Goal: Information Seeking & Learning: Check status

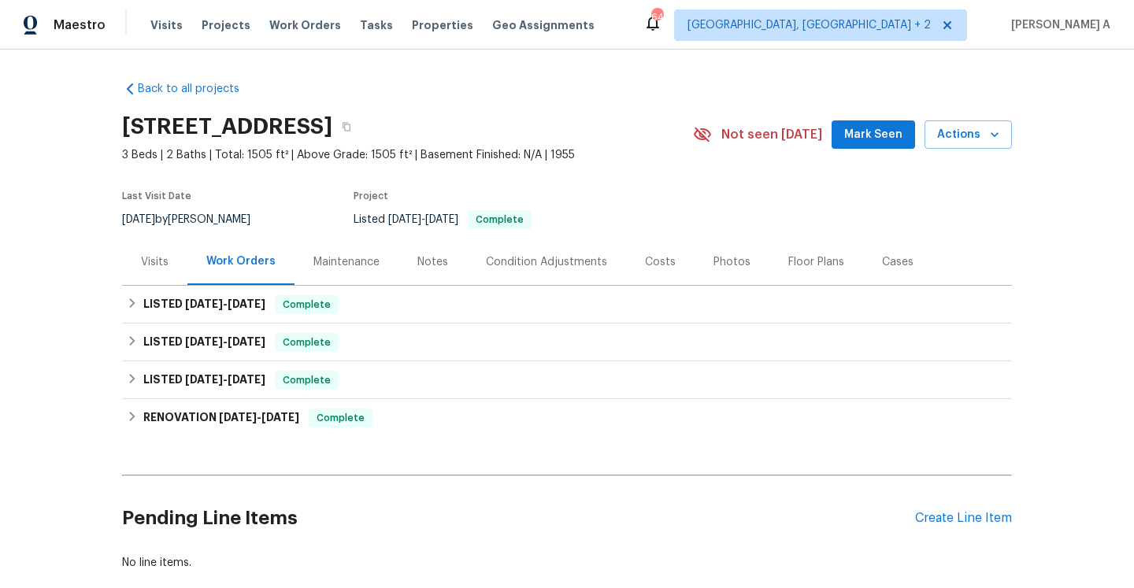
click at [120, 281] on div "Back to all projects 511 W Kanawha Ave, Columbus, OH 43214 3 Beds | 2 Baths | T…" at bounding box center [567, 319] width 1134 height 538
click at [157, 268] on div "Visits" at bounding box center [155, 262] width 28 height 16
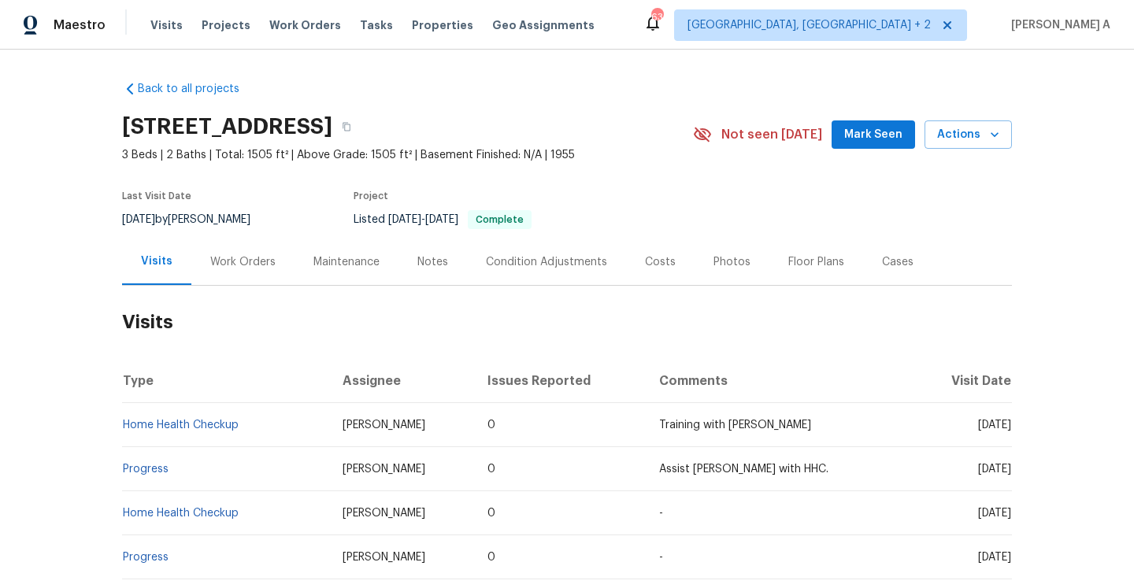
click at [261, 254] on div "Work Orders" at bounding box center [242, 262] width 65 height 16
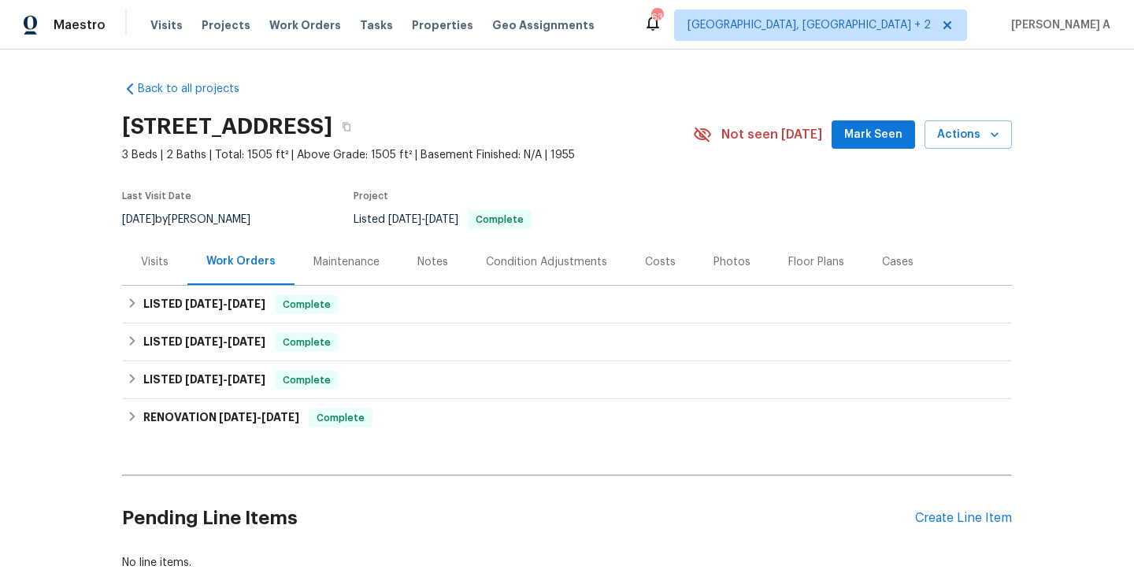
click at [150, 263] on div "Visits" at bounding box center [155, 262] width 28 height 16
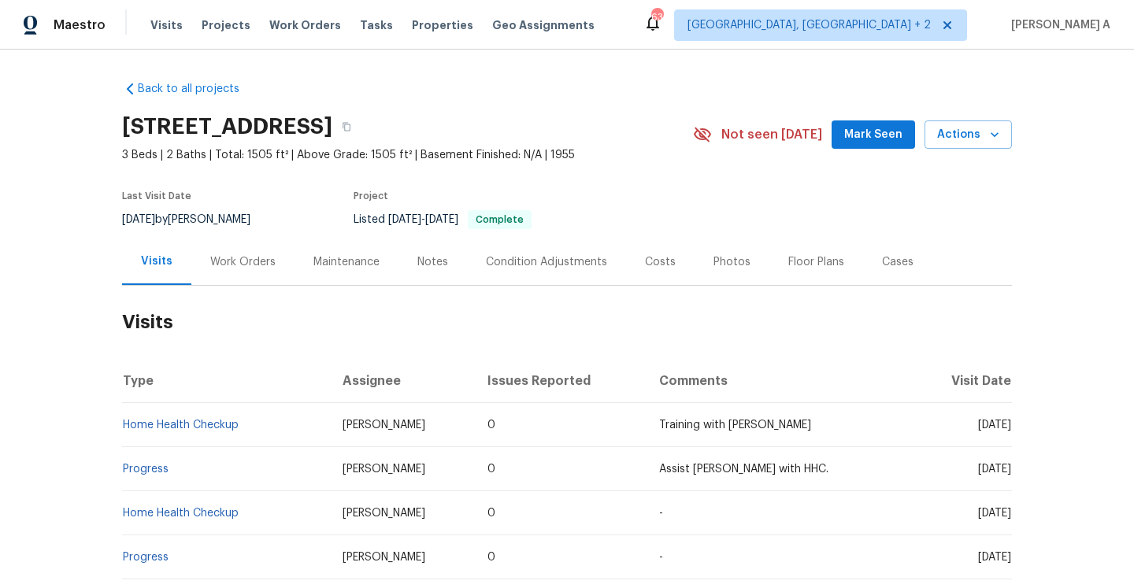
click at [211, 418] on td "Home Health Checkup" at bounding box center [226, 425] width 208 height 44
click at [216, 424] on link "Home Health Checkup" at bounding box center [181, 425] width 116 height 11
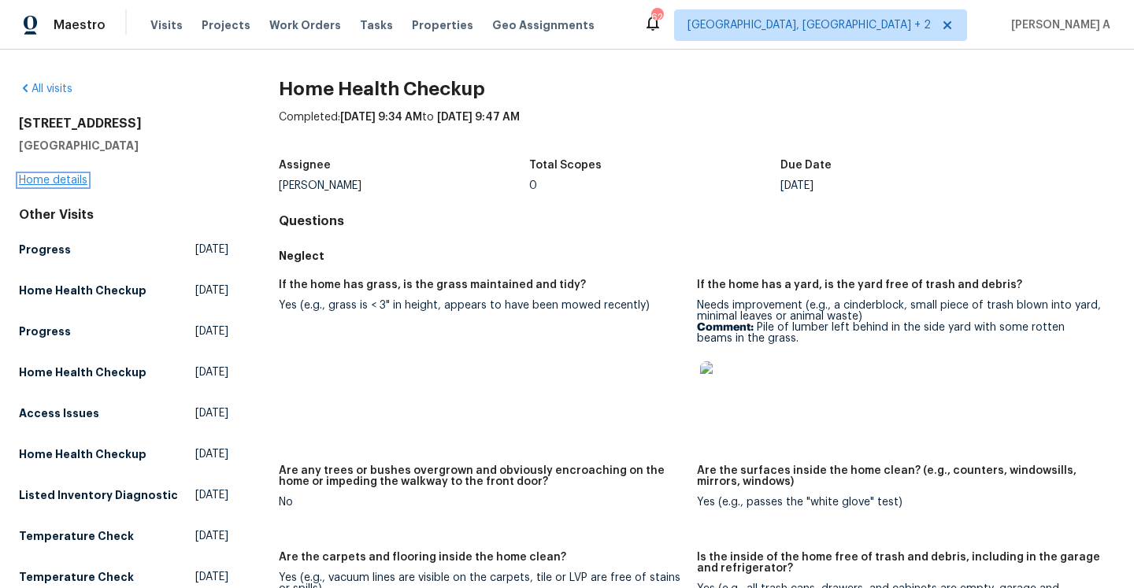
click at [61, 183] on link "Home details" at bounding box center [53, 180] width 68 height 11
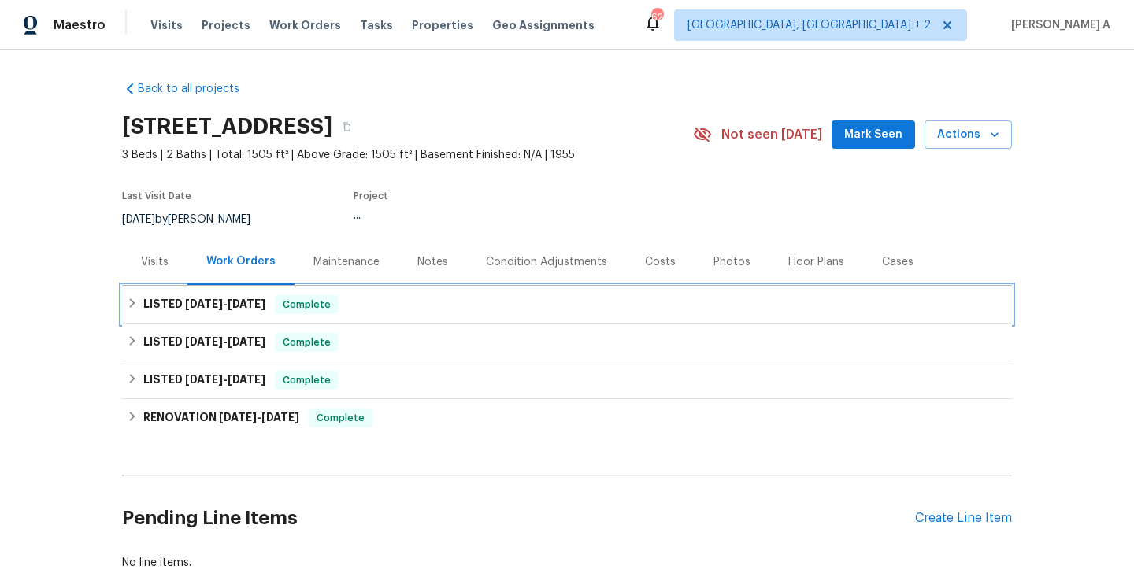
click at [259, 309] on h6 "LISTED 7/18/25 - 7/25/25" at bounding box center [204, 304] width 122 height 19
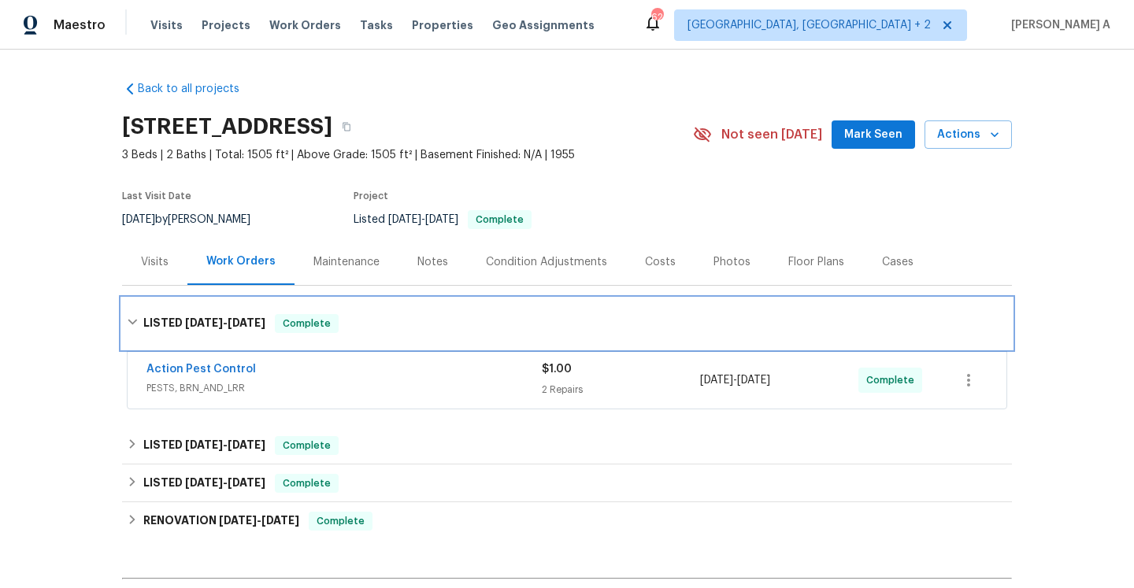
click at [280, 336] on div "LISTED 7/18/25 - 7/25/25 Complete" at bounding box center [567, 323] width 890 height 50
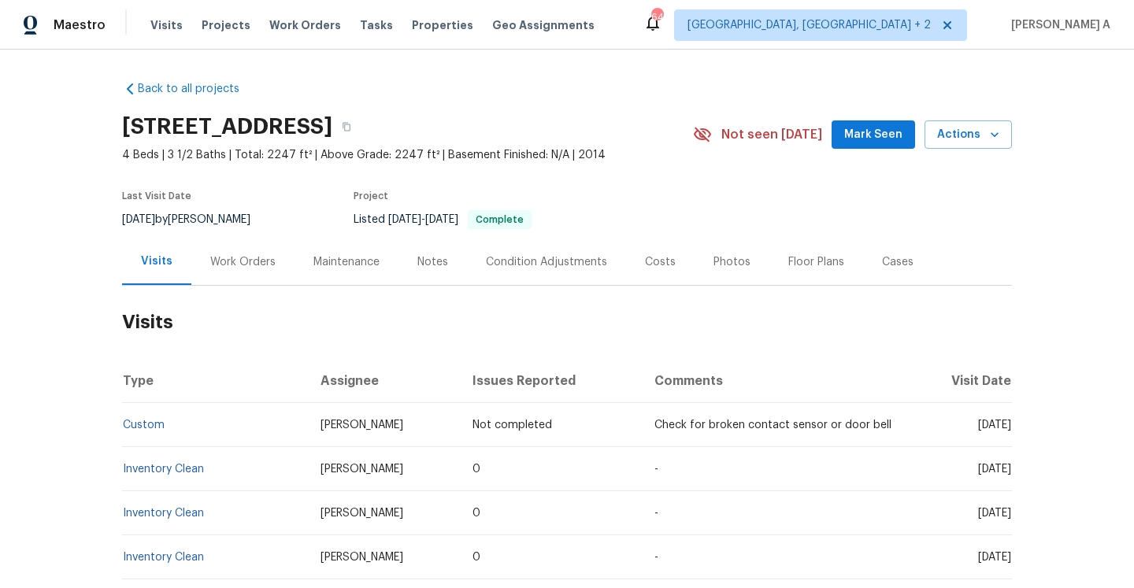
click at [234, 231] on div "Last Visit Date 9/29/2025 by Steven Long Project Listed 8/20/2025 - 9/23/2025 C…" at bounding box center [389, 210] width 534 height 57
click at [243, 262] on div "Work Orders" at bounding box center [242, 262] width 65 height 16
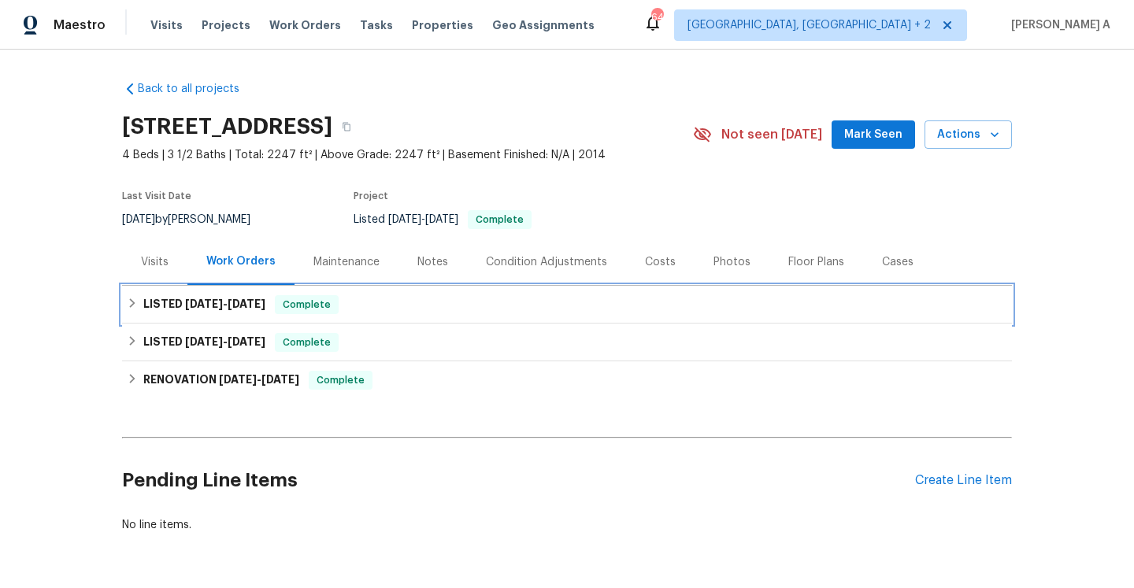
click at [264, 297] on h6 "LISTED 8/20/25 - 9/23/25" at bounding box center [204, 304] width 122 height 19
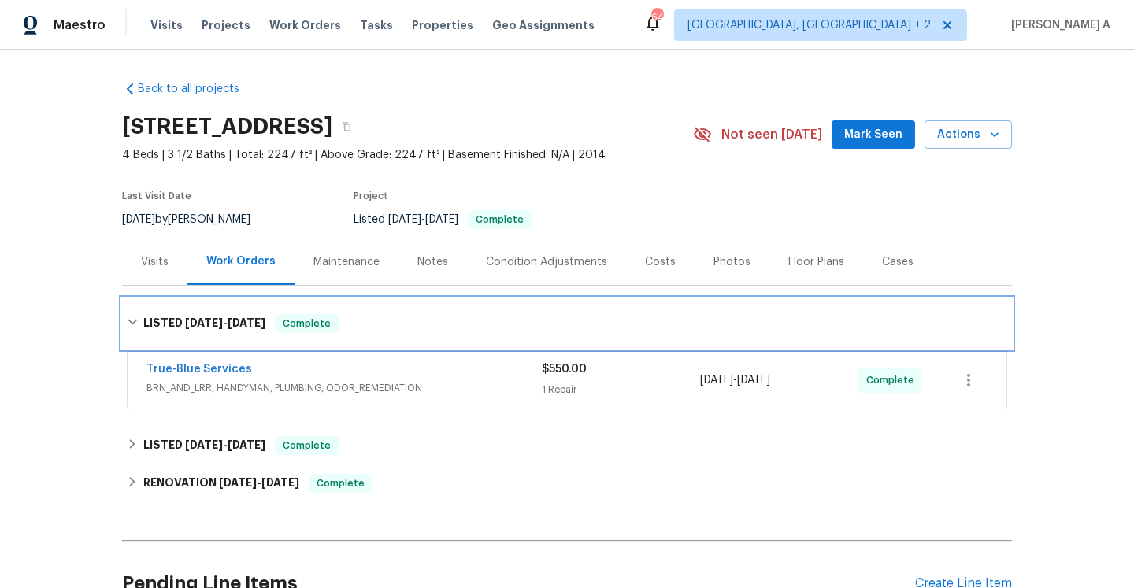
click at [265, 320] on span "9/23/25" at bounding box center [247, 322] width 38 height 11
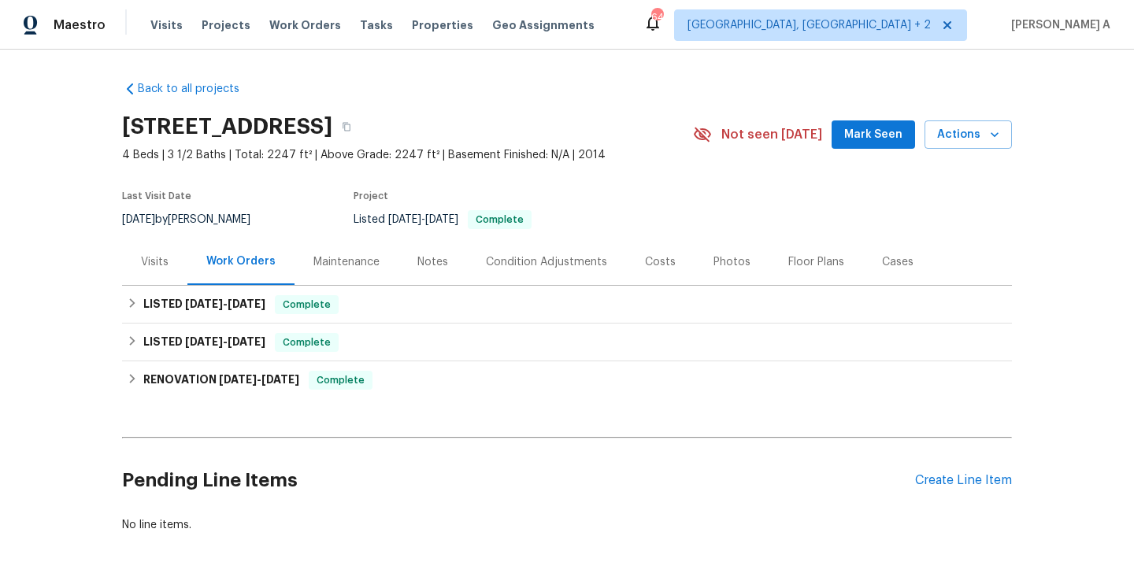
click at [163, 257] on div "Visits" at bounding box center [155, 262] width 28 height 16
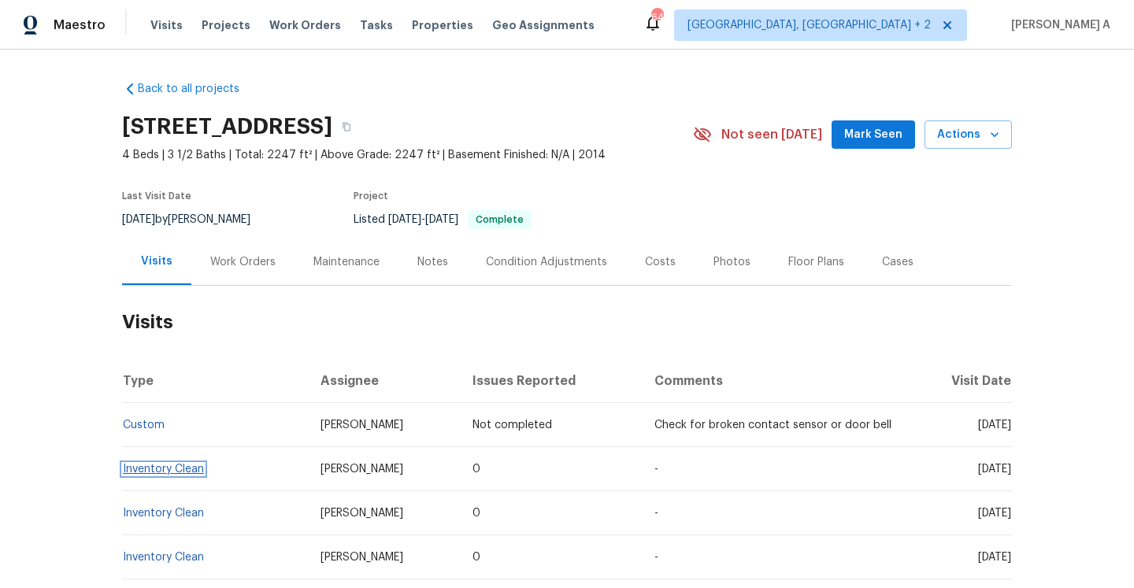
click at [179, 465] on link "Inventory Clean" at bounding box center [163, 469] width 81 height 11
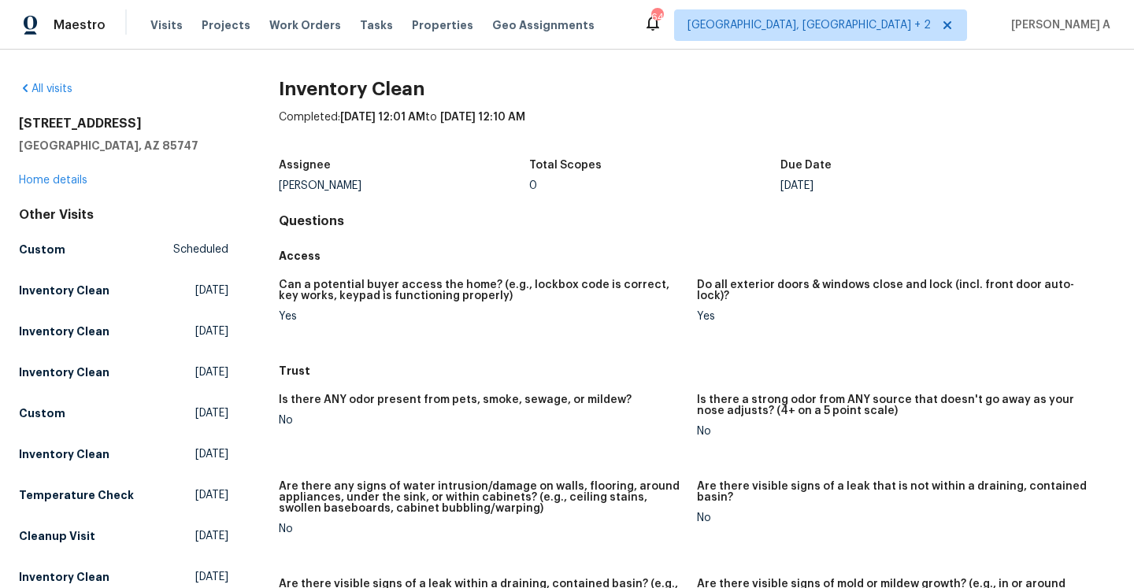
click at [287, 184] on div "Steven Long" at bounding box center [404, 185] width 251 height 11
copy div "Steven Long"
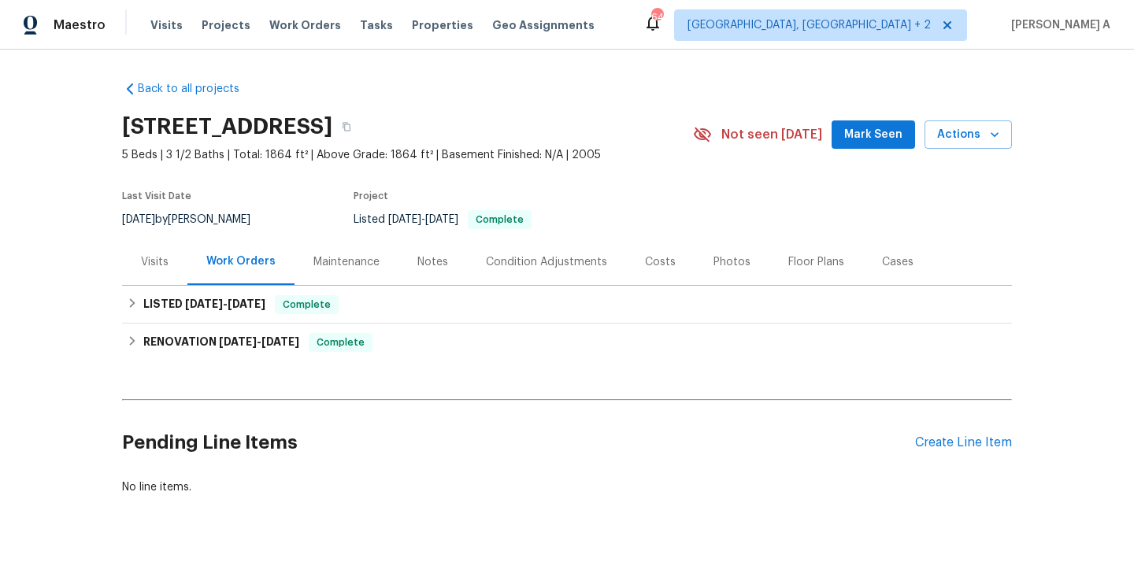
click at [141, 279] on div "Visits" at bounding box center [154, 262] width 65 height 46
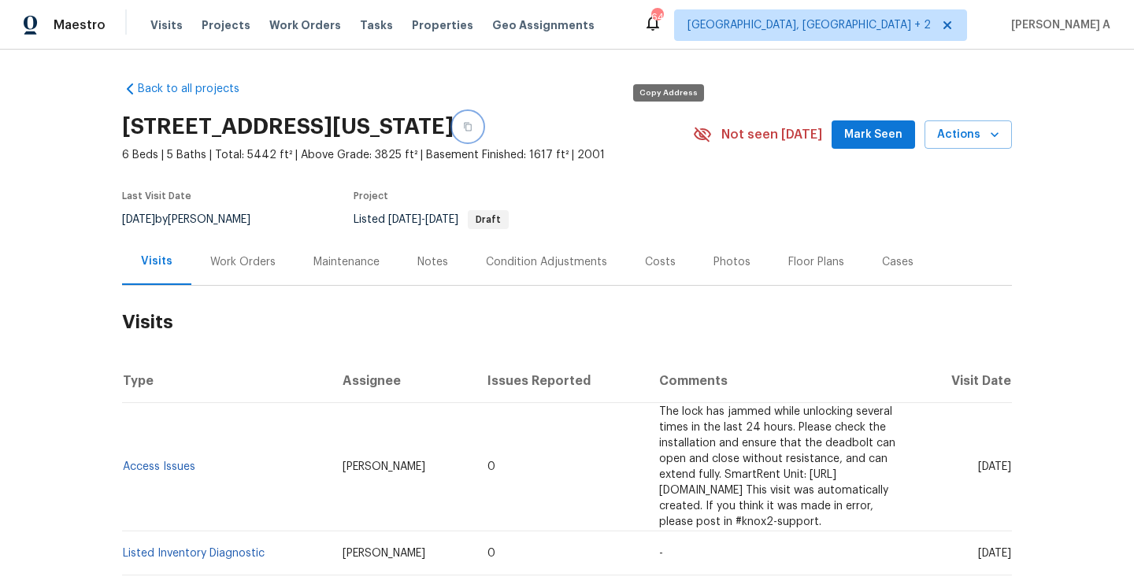
click at [472, 128] on icon "button" at bounding box center [467, 126] width 9 height 9
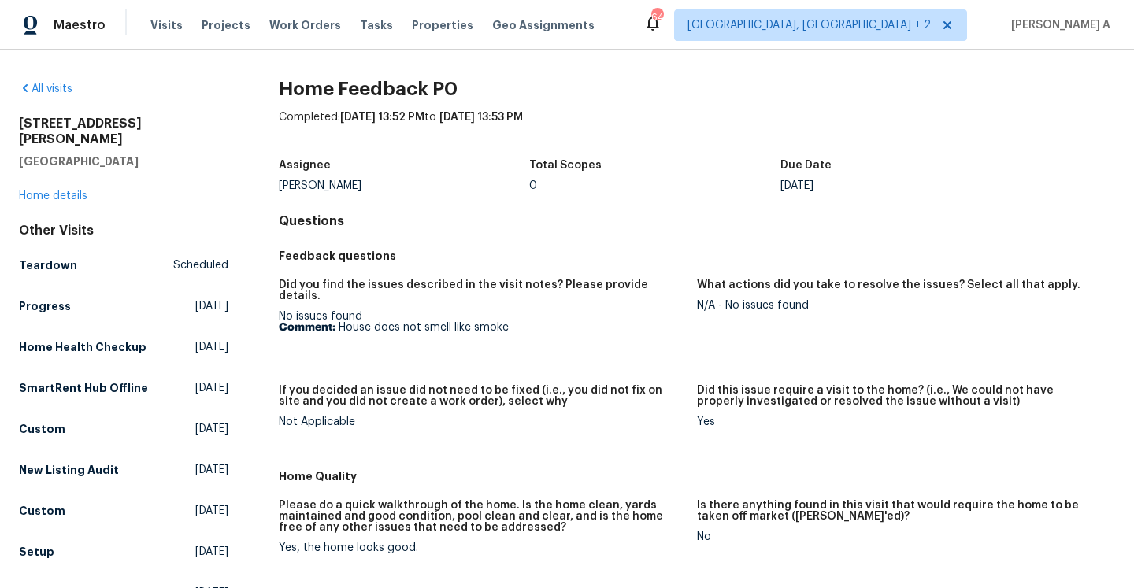
drag, startPoint x: 342, startPoint y: 315, endPoint x: 526, endPoint y: 316, distance: 184.2
click at [526, 322] on p "Comment: House does not smell like smoke" at bounding box center [481, 327] width 405 height 11
drag, startPoint x: 526, startPoint y: 316, endPoint x: 346, endPoint y: 313, distance: 180.3
click at [346, 322] on p "Comment: House does not smell like smoke" at bounding box center [481, 327] width 405 height 11
copy p "ouse does not smell like smoke"
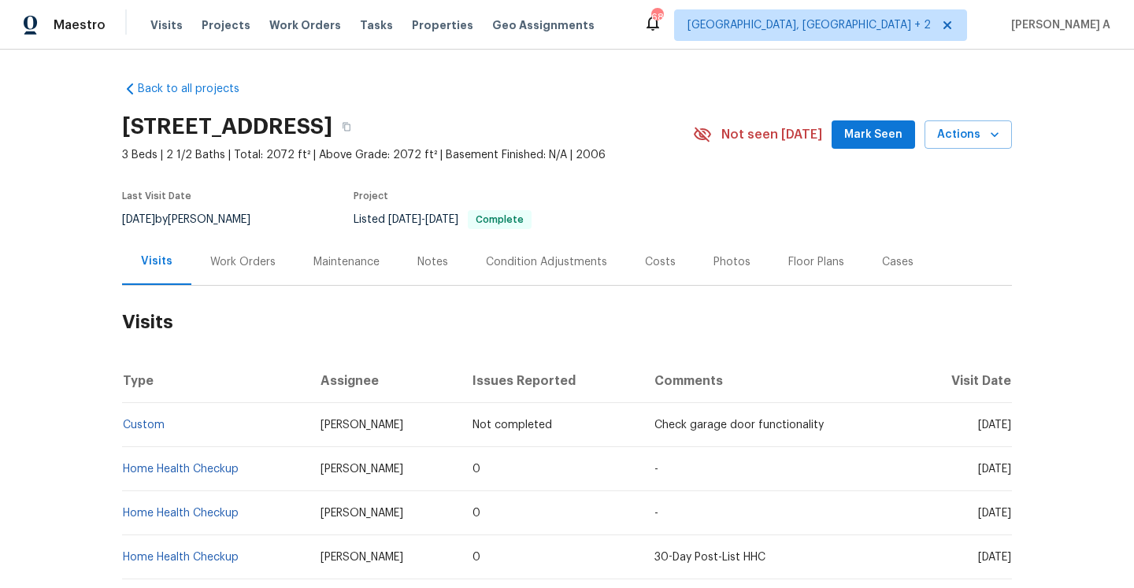
click at [271, 276] on div "Work Orders" at bounding box center [242, 262] width 103 height 46
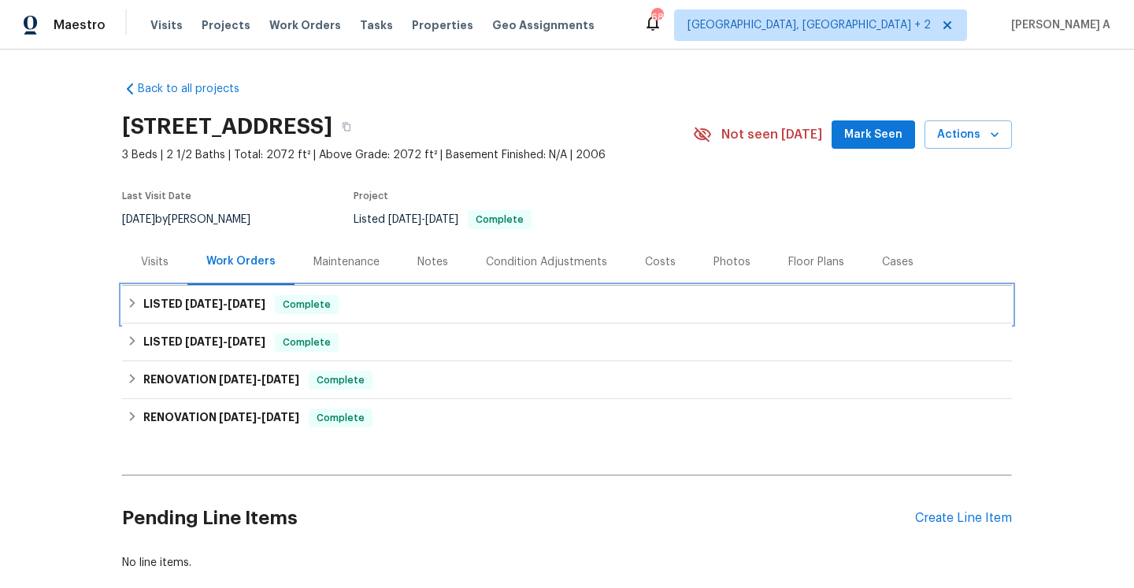
click at [307, 302] on span "Complete" at bounding box center [306, 305] width 61 height 16
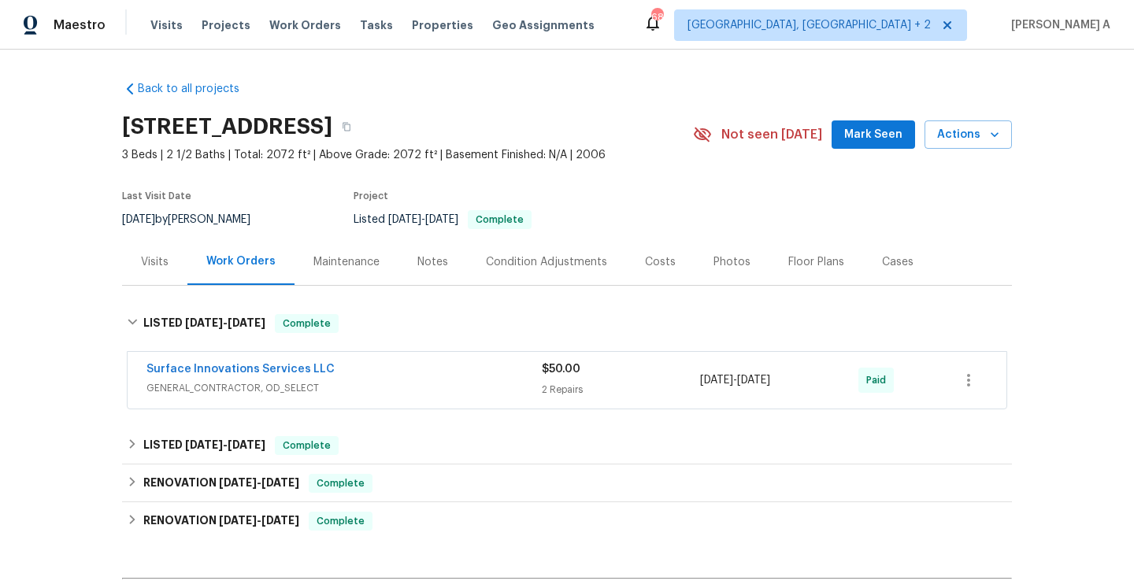
click at [360, 372] on div "Surface Innovations Services LLC" at bounding box center [343, 370] width 395 height 19
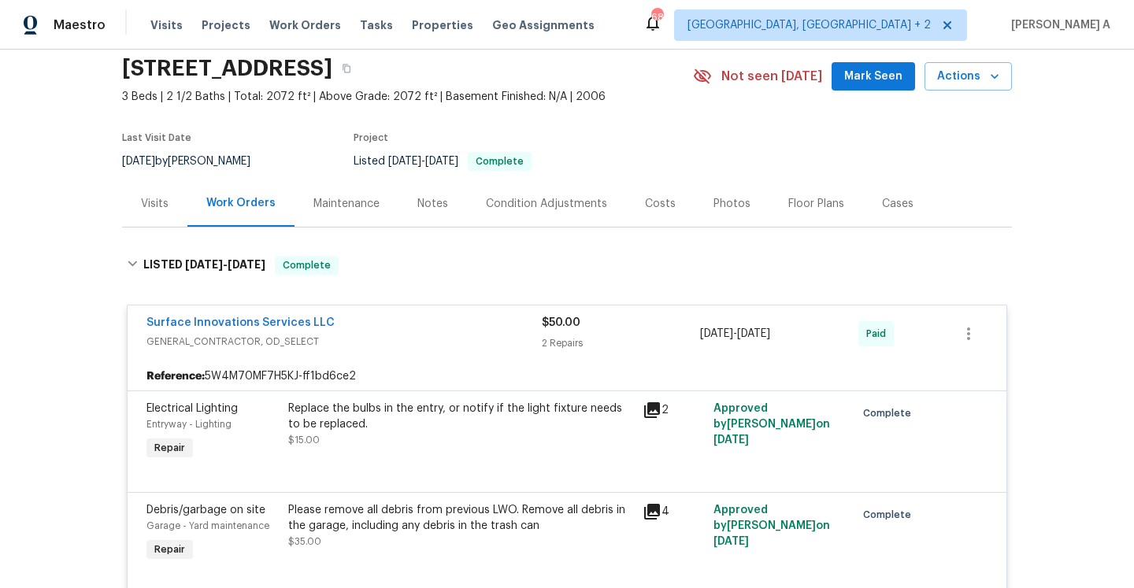
scroll to position [72, 0]
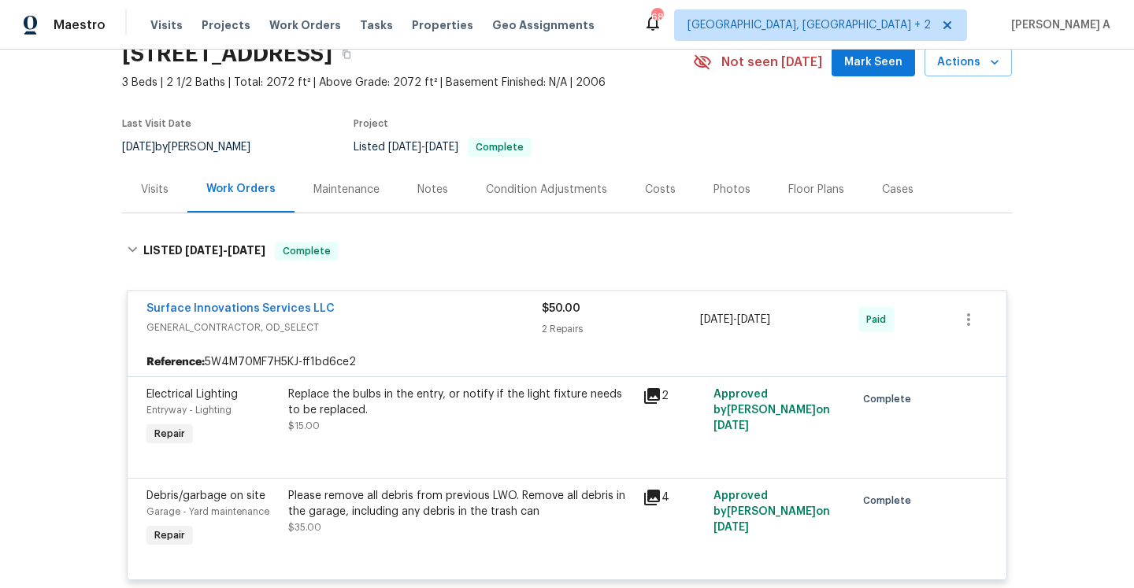
click at [359, 320] on span "GENERAL_CONTRACTOR, OD_SELECT" at bounding box center [343, 328] width 395 height 16
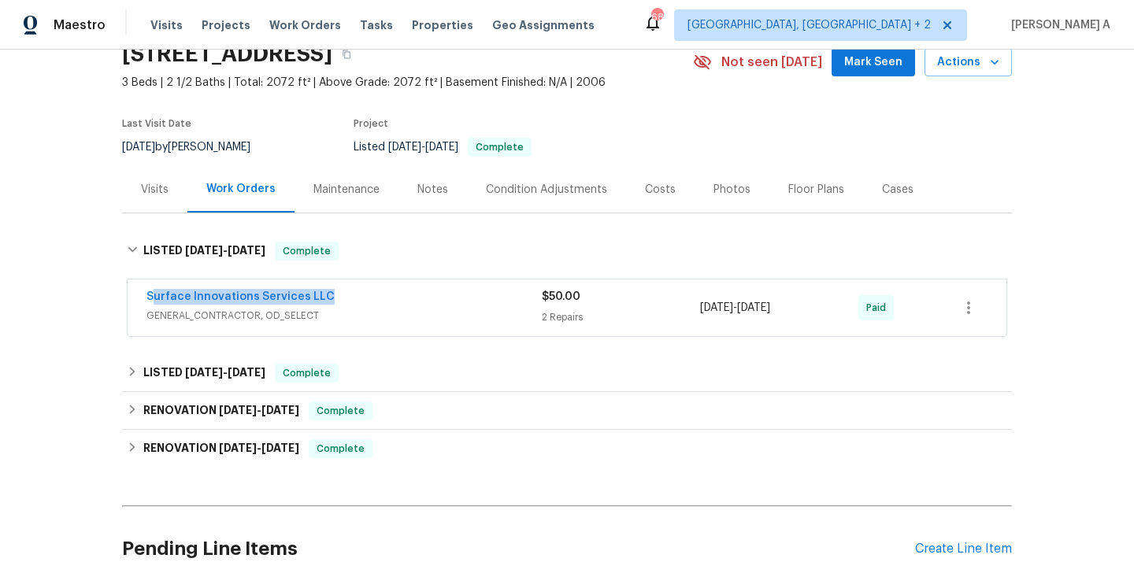
drag, startPoint x: 339, startPoint y: 298, endPoint x: 150, endPoint y: 290, distance: 189.1
click at [150, 290] on div "Surface Innovations Services LLC" at bounding box center [343, 298] width 395 height 19
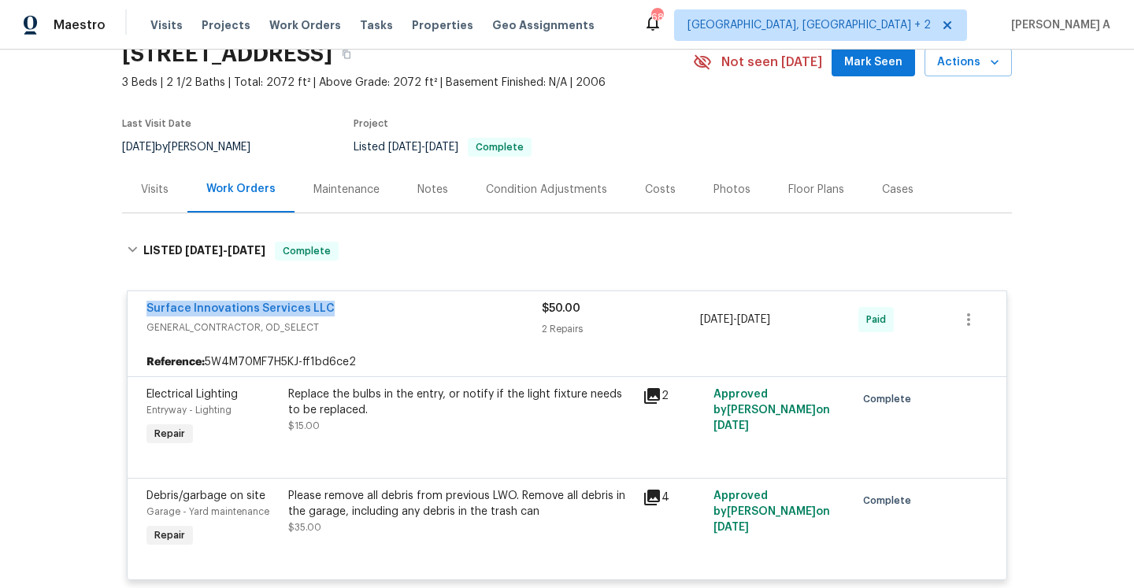
copy link "Surface Innovations Services LLC"
click at [184, 185] on div "Visits" at bounding box center [154, 189] width 65 height 46
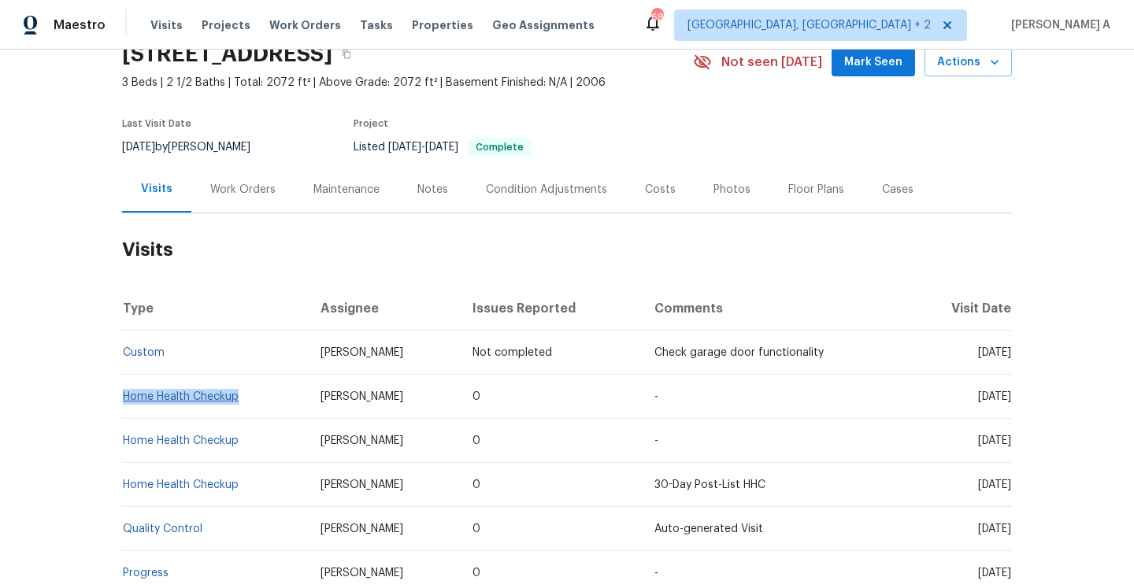
drag, startPoint x: 249, startPoint y: 397, endPoint x: 124, endPoint y: 394, distance: 124.4
click at [124, 394] on td "Home Health Checkup" at bounding box center [215, 397] width 186 height 44
copy link "Home Health Checkup"
click at [229, 189] on div "Work Orders" at bounding box center [242, 190] width 65 height 16
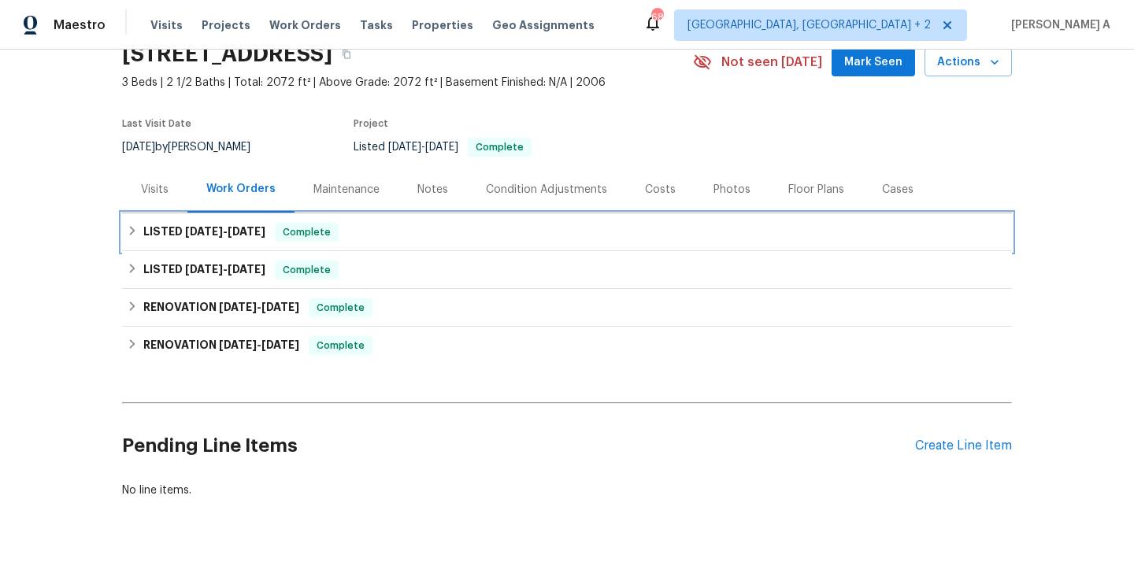
click at [250, 226] on span "[DATE]" at bounding box center [247, 231] width 38 height 11
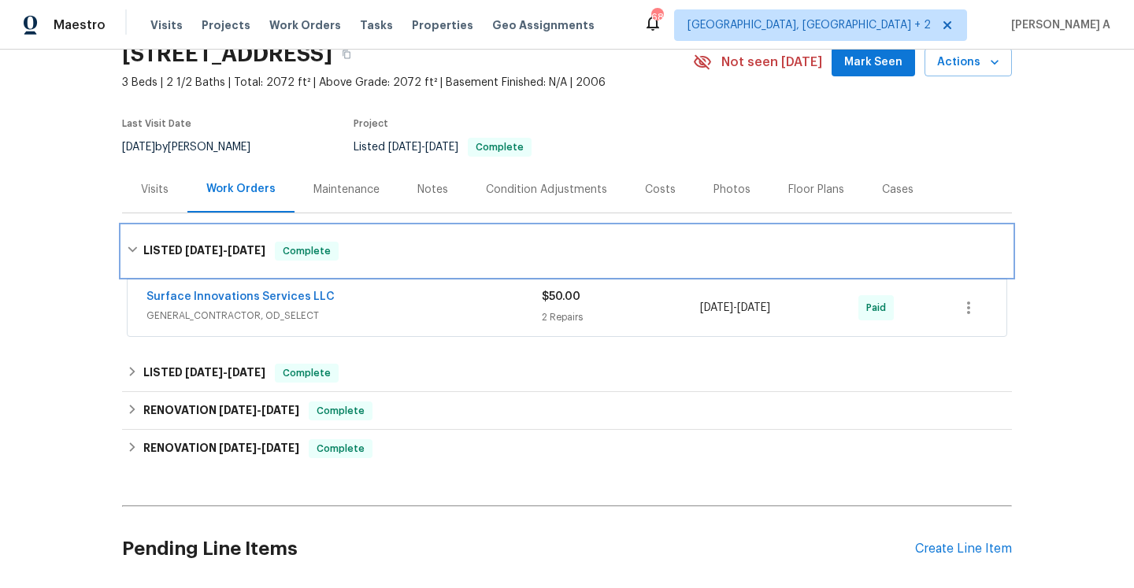
click at [265, 231] on div "LISTED 8/13/25 - 8/15/25 Complete" at bounding box center [567, 251] width 890 height 50
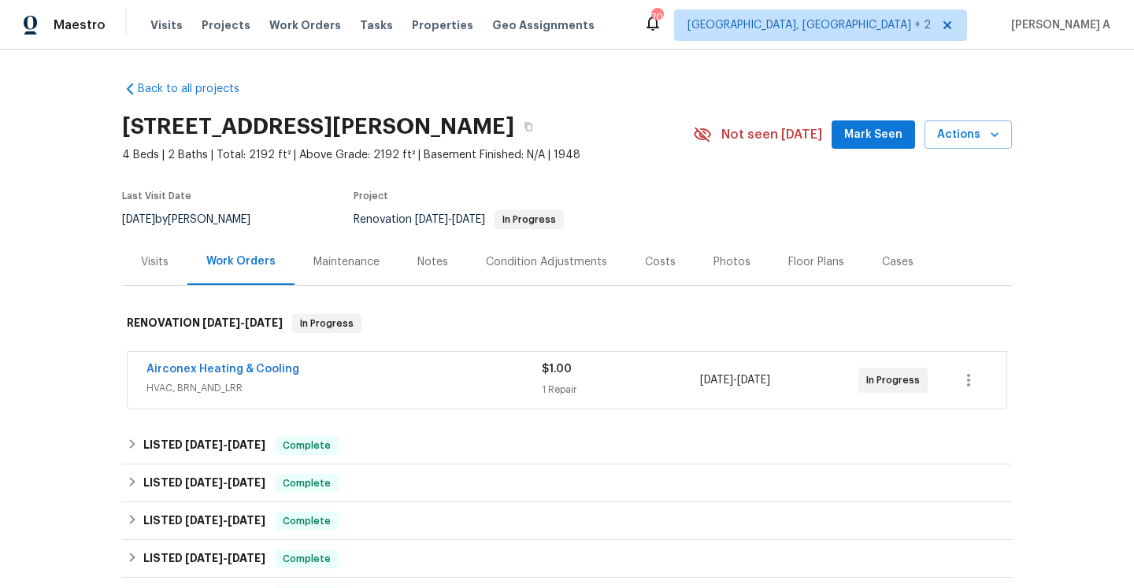
click at [157, 275] on div "Visits" at bounding box center [154, 262] width 65 height 46
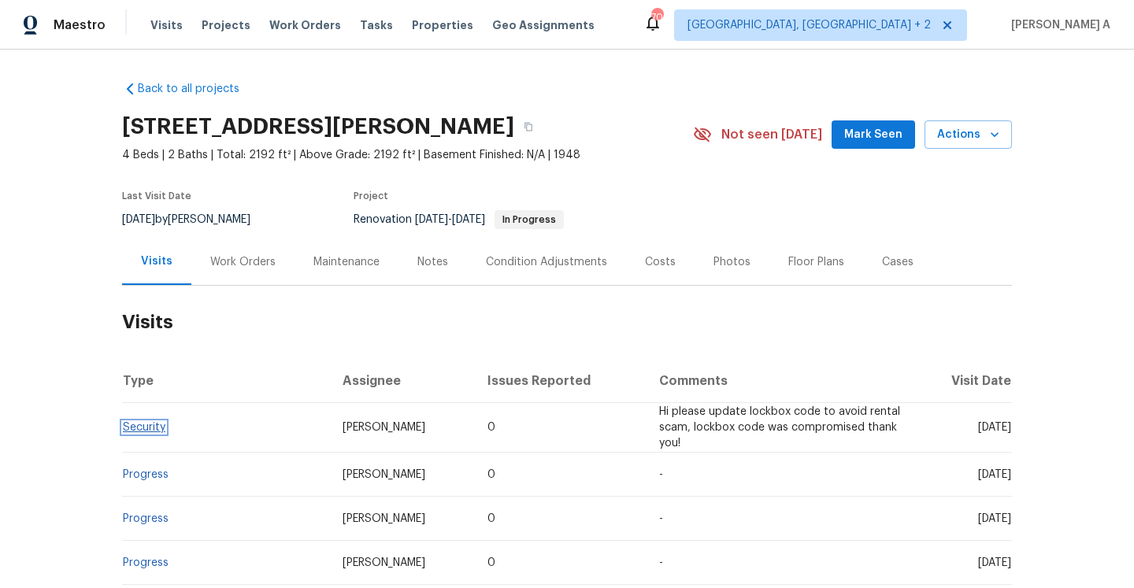
click at [161, 433] on link "Security" at bounding box center [144, 427] width 43 height 11
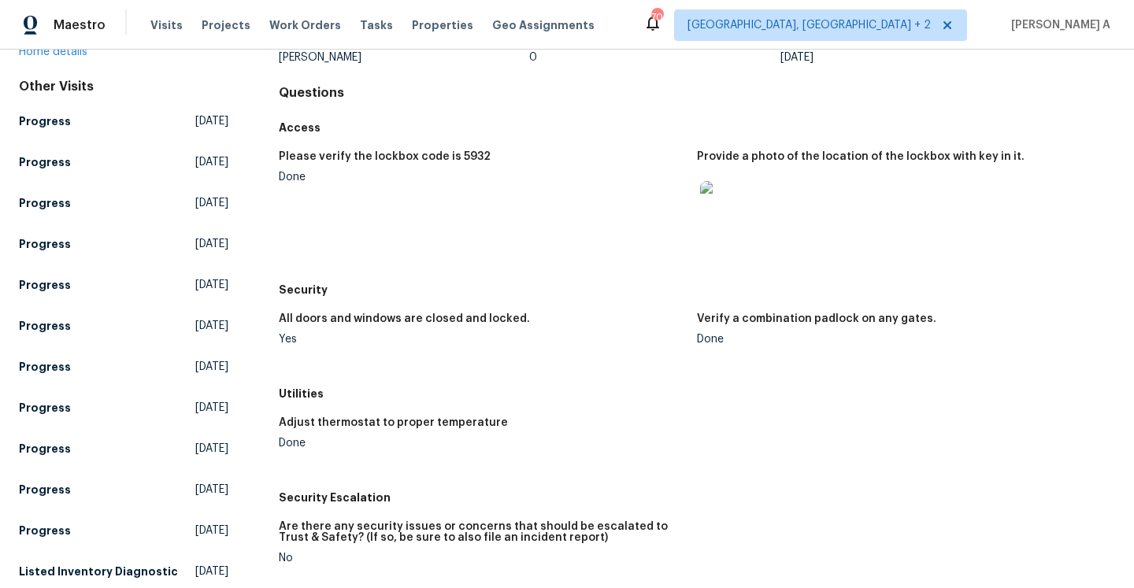
scroll to position [39, 0]
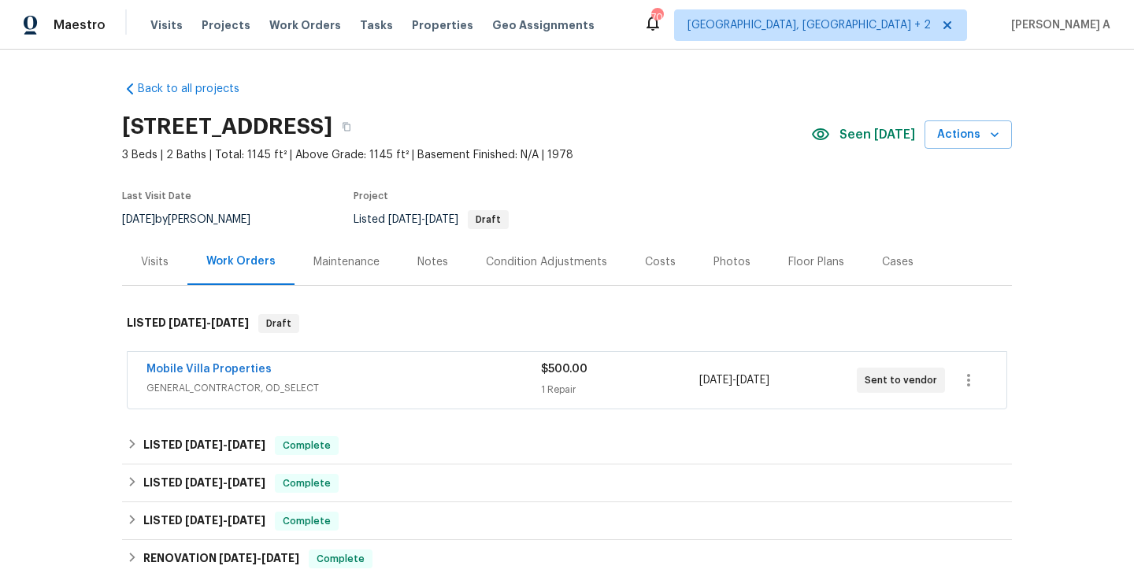
click at [542, 350] on div "Mobile Villa Properties GENERAL_CONTRACTOR, OD_SELECT $500.00 1 Repair [DATE] -…" at bounding box center [567, 381] width 890 height 65
click at [549, 370] on span "$500.00" at bounding box center [564, 369] width 46 height 11
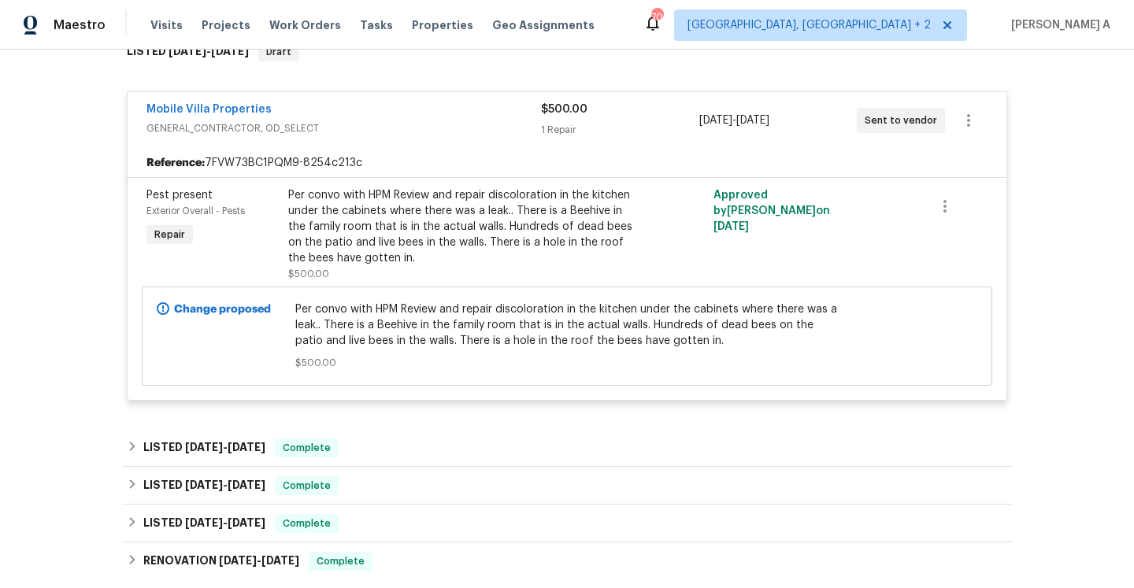
scroll to position [361, 0]
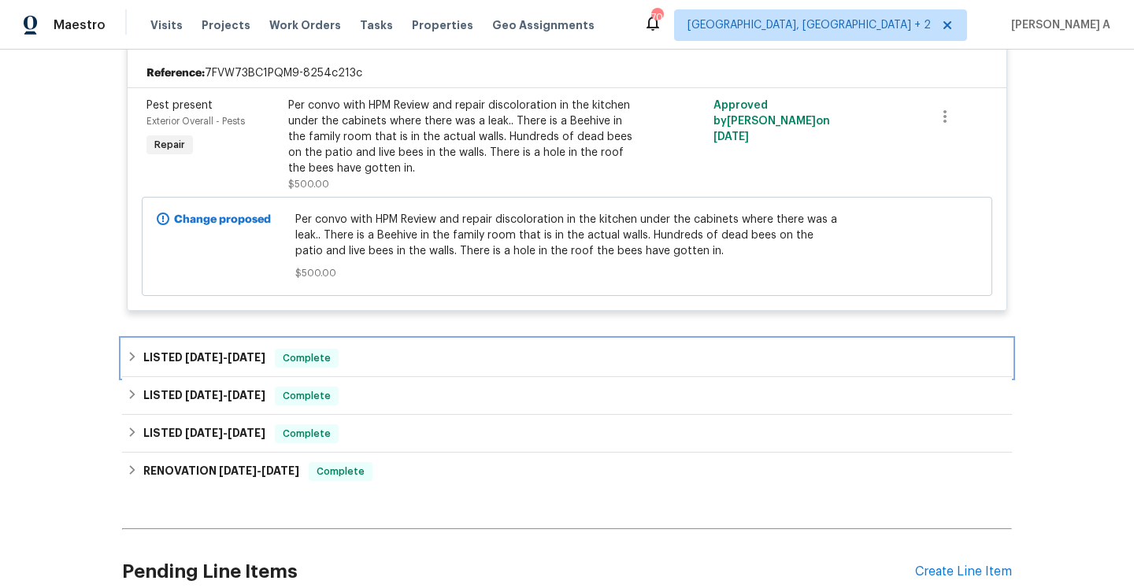
click at [361, 364] on div "LISTED [DATE] - [DATE] Complete" at bounding box center [567, 358] width 880 height 19
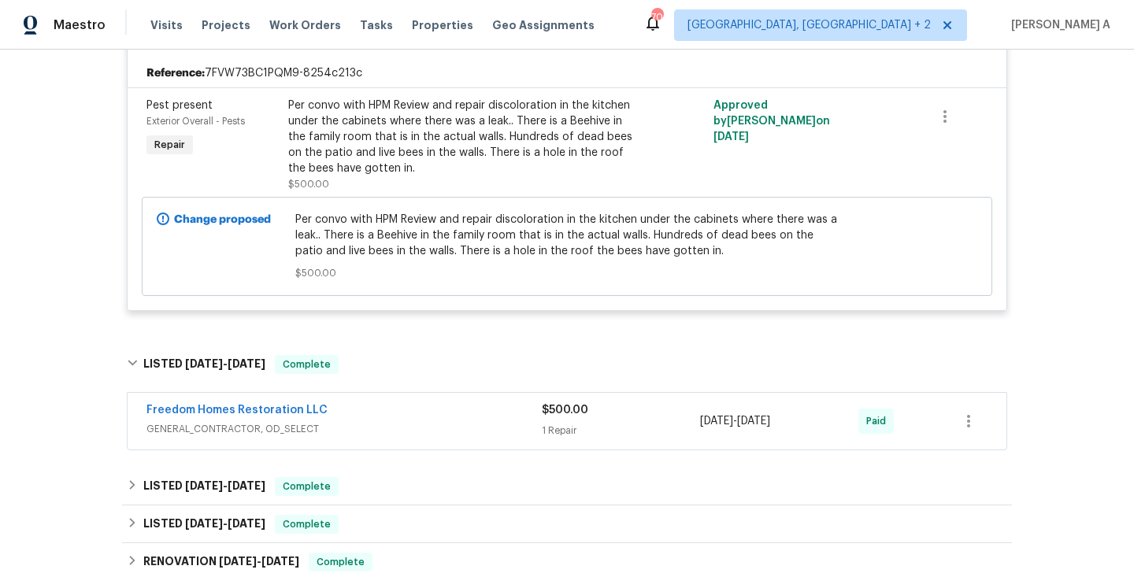
click at [407, 422] on span "GENERAL_CONTRACTOR, OD_SELECT" at bounding box center [343, 429] width 395 height 16
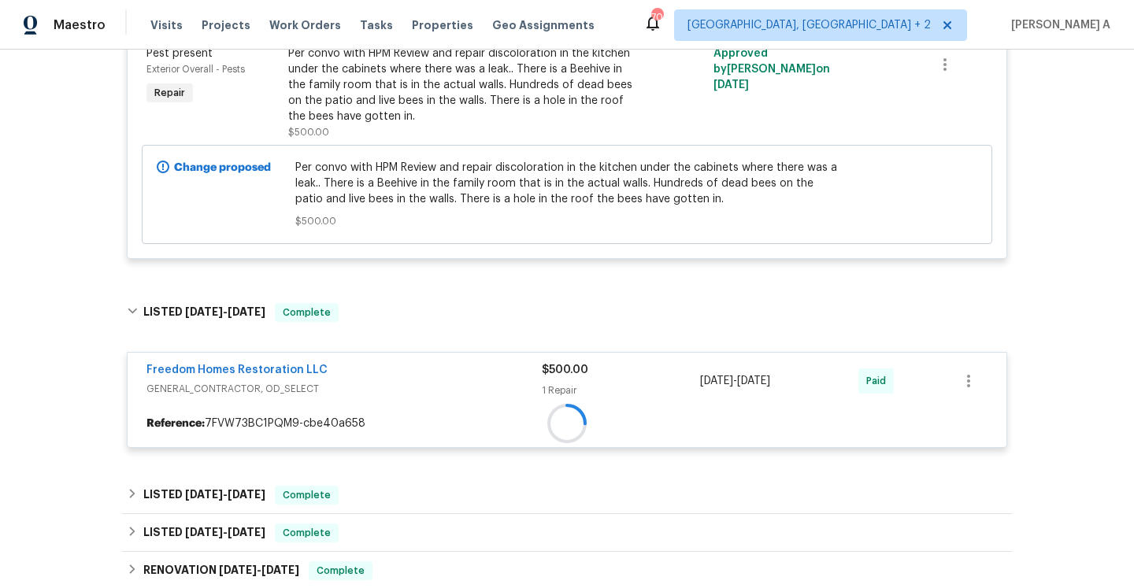
scroll to position [494, 0]
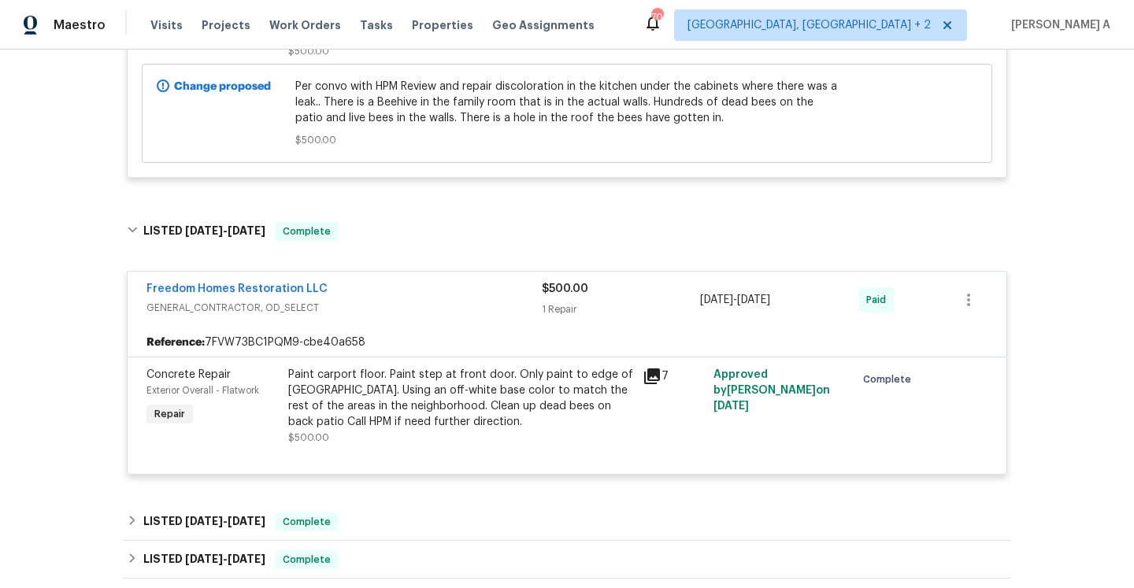
click at [409, 305] on span "GENERAL_CONTRACTOR, OD_SELECT" at bounding box center [343, 308] width 395 height 16
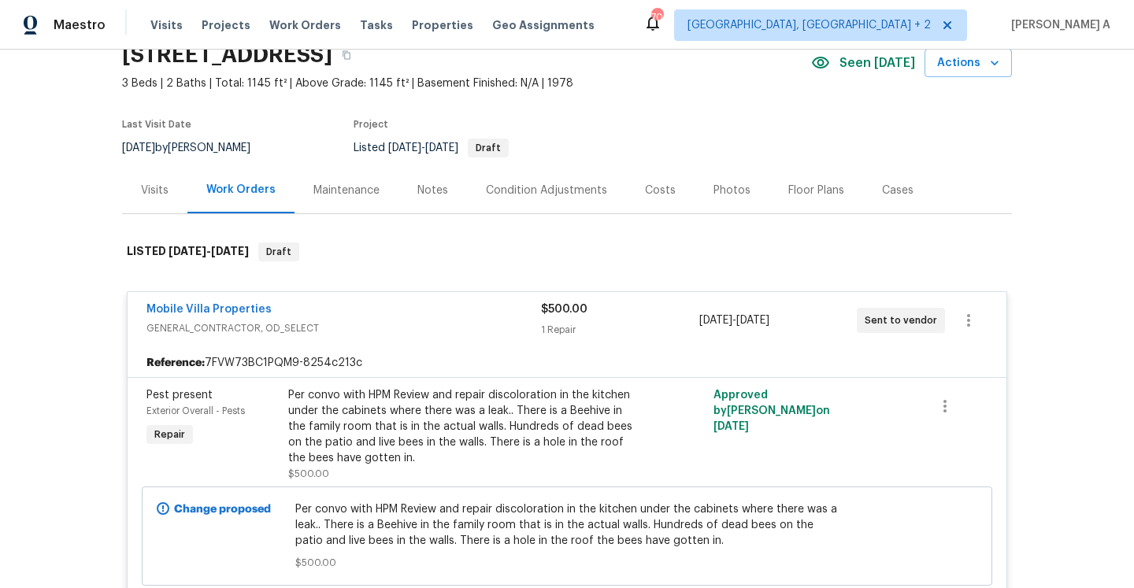
scroll to position [0, 0]
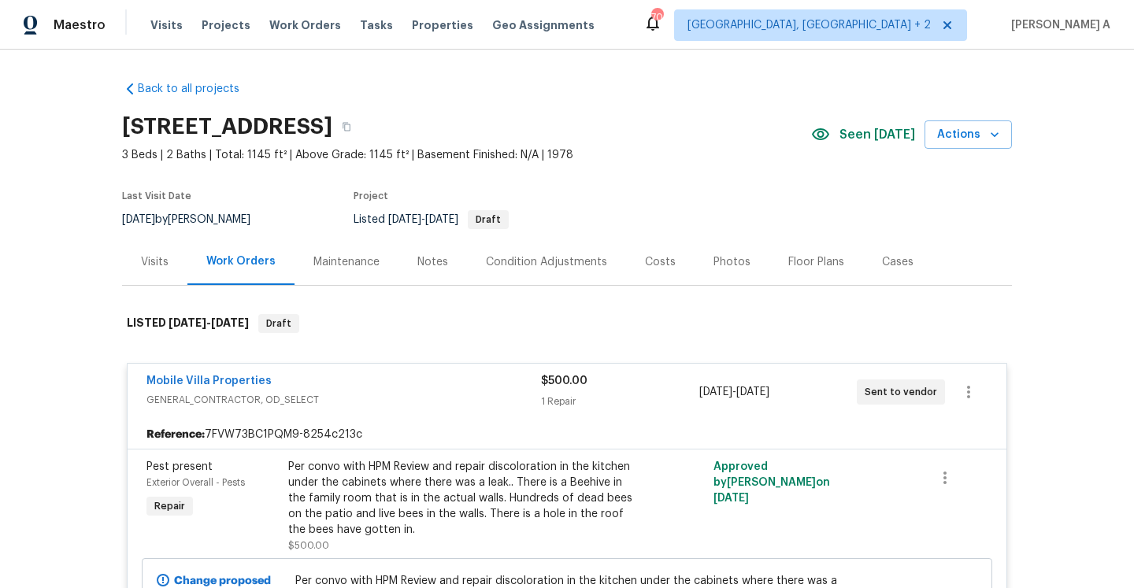
click at [188, 248] on div "Work Orders" at bounding box center [240, 262] width 107 height 46
click at [179, 253] on div "Visits" at bounding box center [154, 262] width 65 height 46
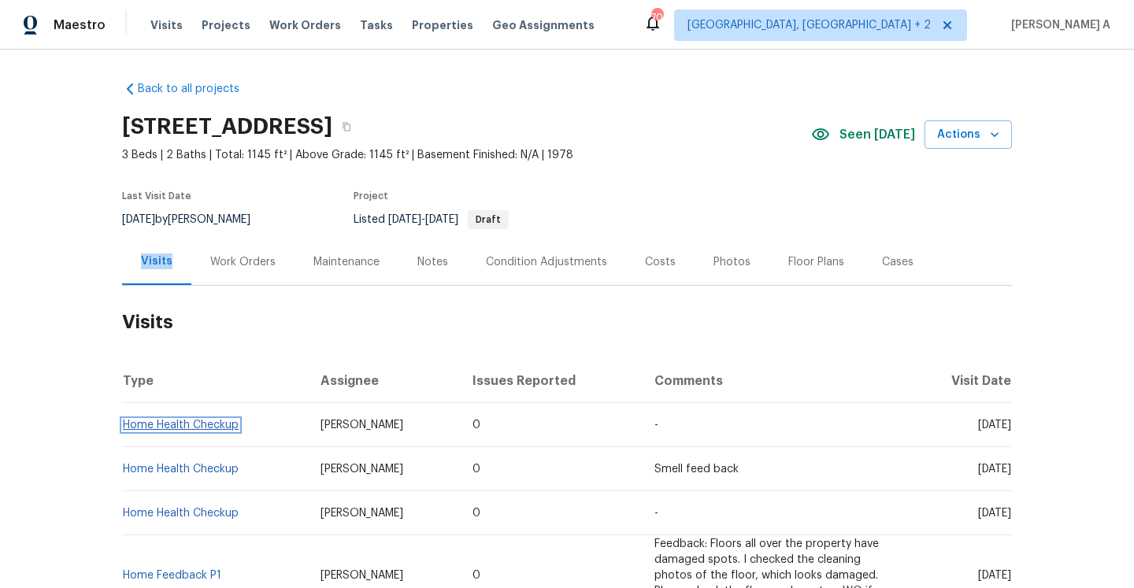
click at [230, 423] on link "Home Health Checkup" at bounding box center [181, 425] width 116 height 11
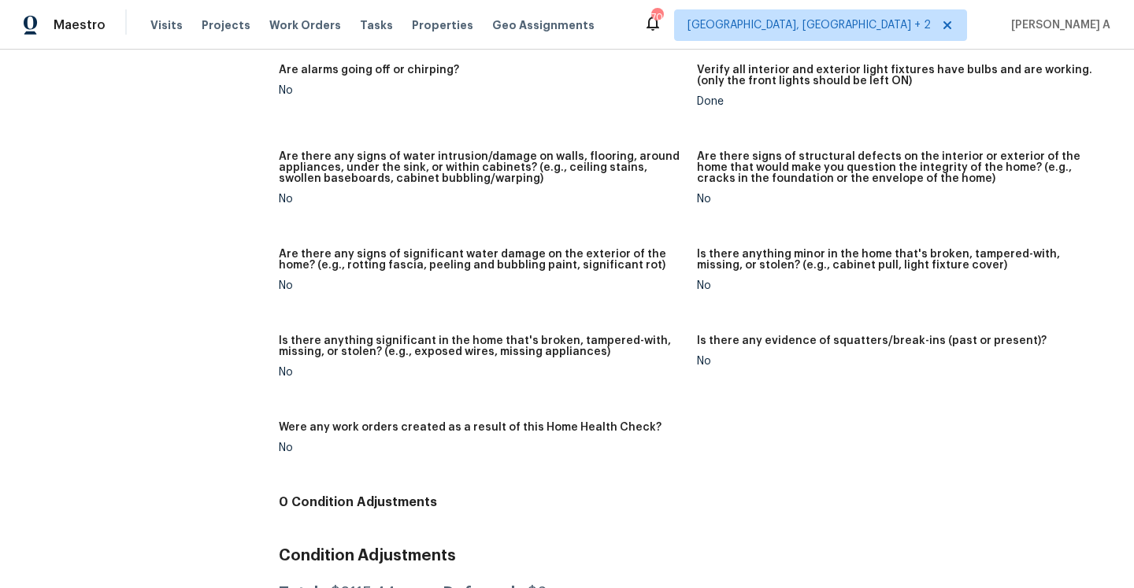
scroll to position [1023, 0]
